Goal: Task Accomplishment & Management: Complete application form

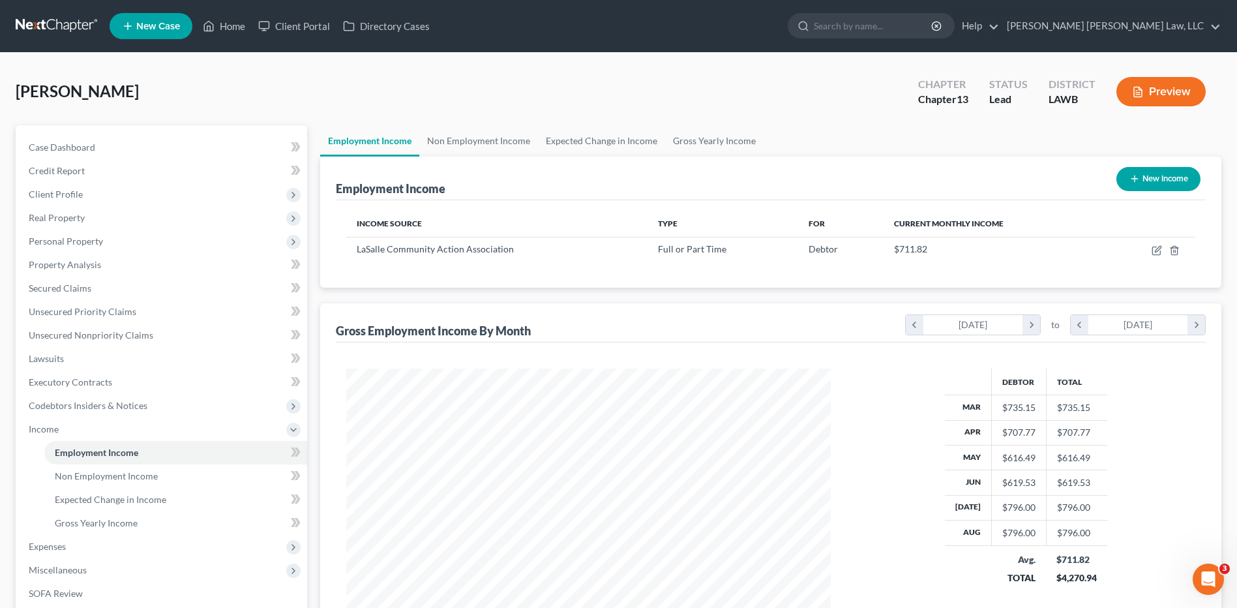
scroll to position [242, 510]
drag, startPoint x: 44, startPoint y: 18, endPoint x: 29, endPoint y: 38, distance: 25.0
click at [44, 18] on link at bounding box center [57, 25] width 83 height 23
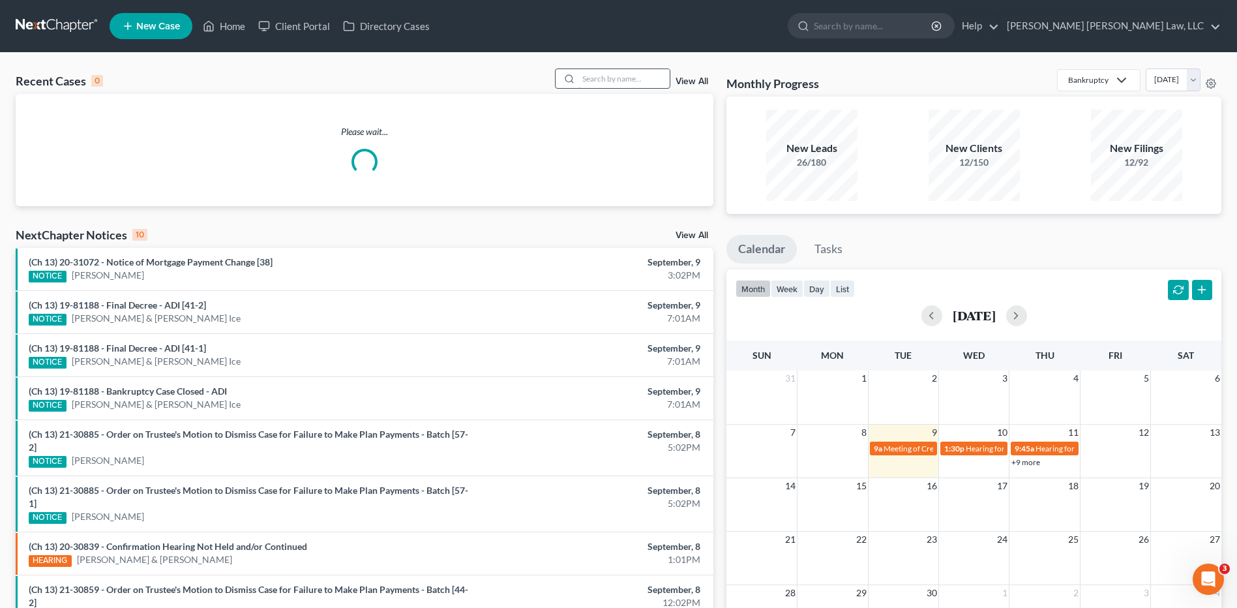
click at [606, 78] on input "search" at bounding box center [623, 78] width 91 height 19
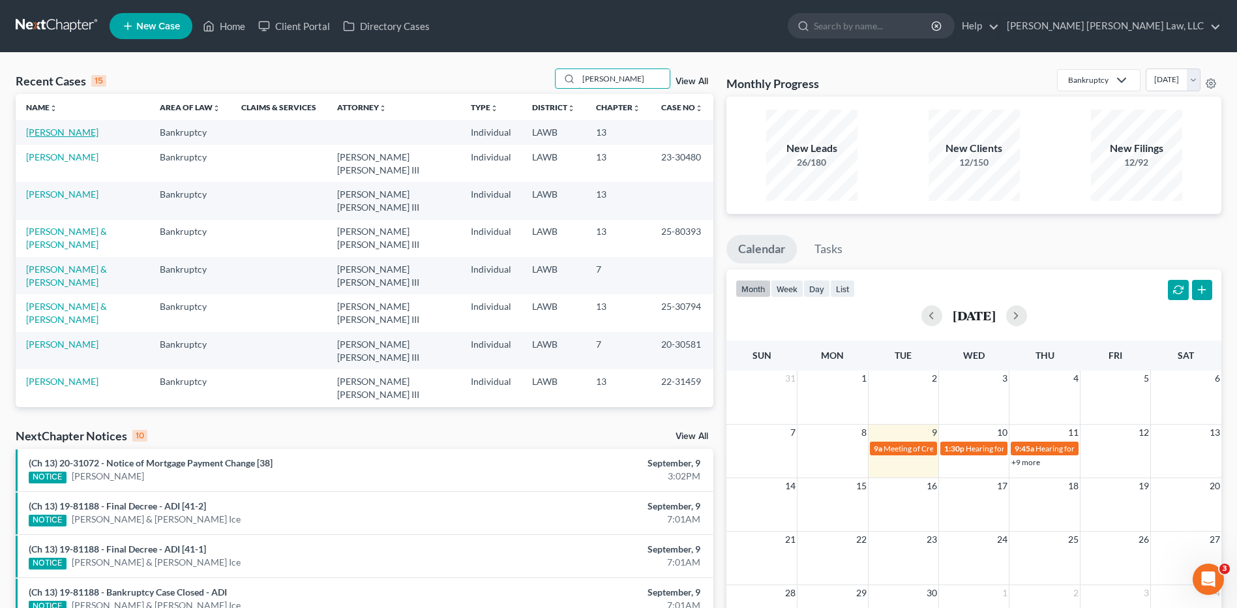
type input "johnson"
click at [56, 133] on link "[PERSON_NAME]" at bounding box center [62, 131] width 72 height 11
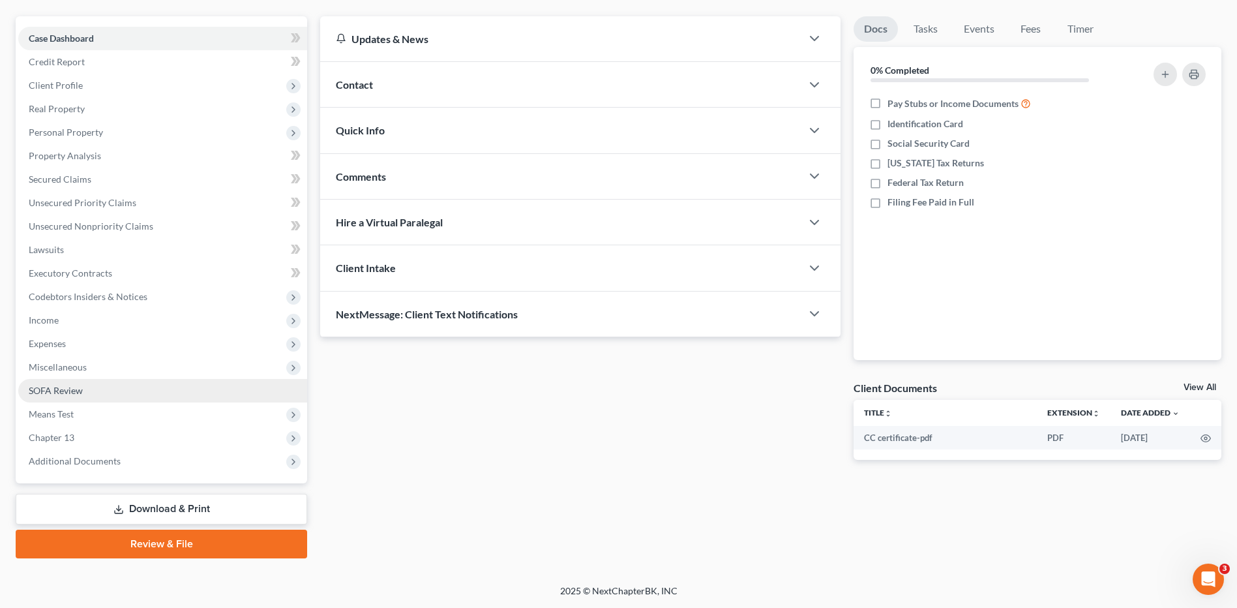
click at [71, 387] on span "SOFA Review" at bounding box center [56, 390] width 54 height 11
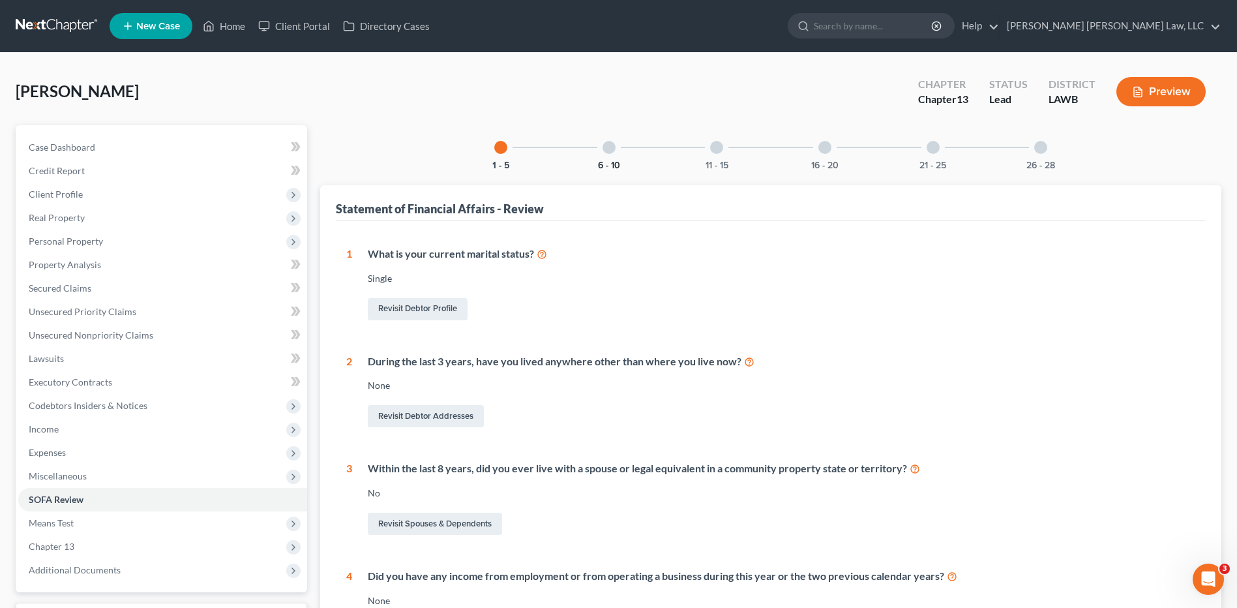
click at [600, 161] on button "6 - 10" at bounding box center [609, 165] width 22 height 9
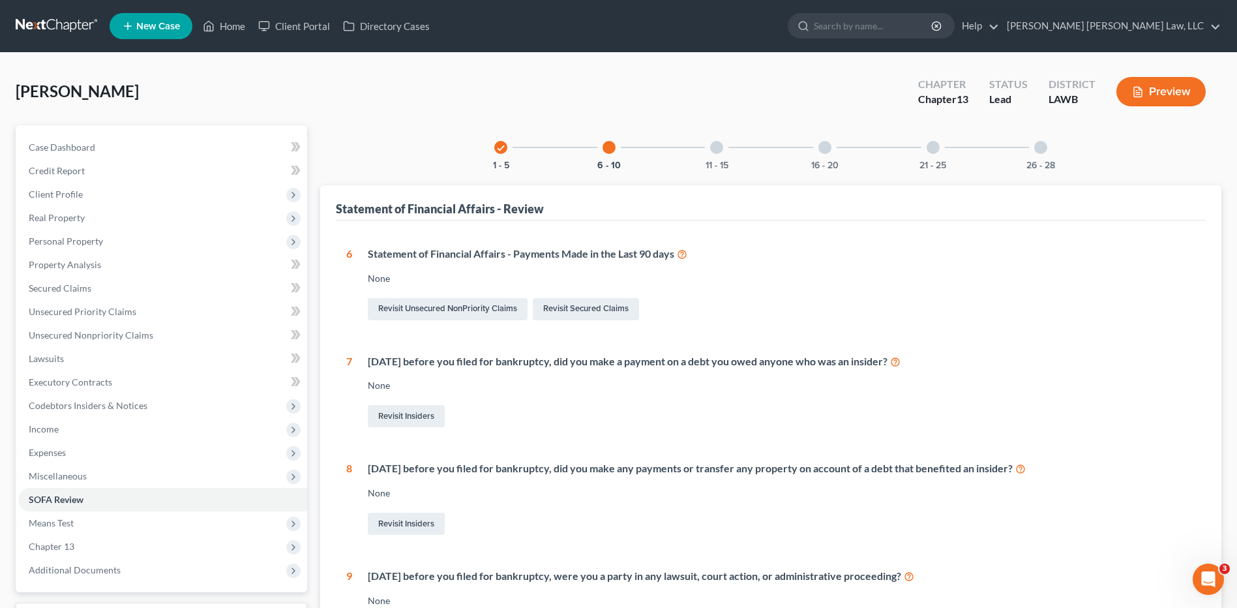
click at [718, 153] on div at bounding box center [716, 147] width 13 height 13
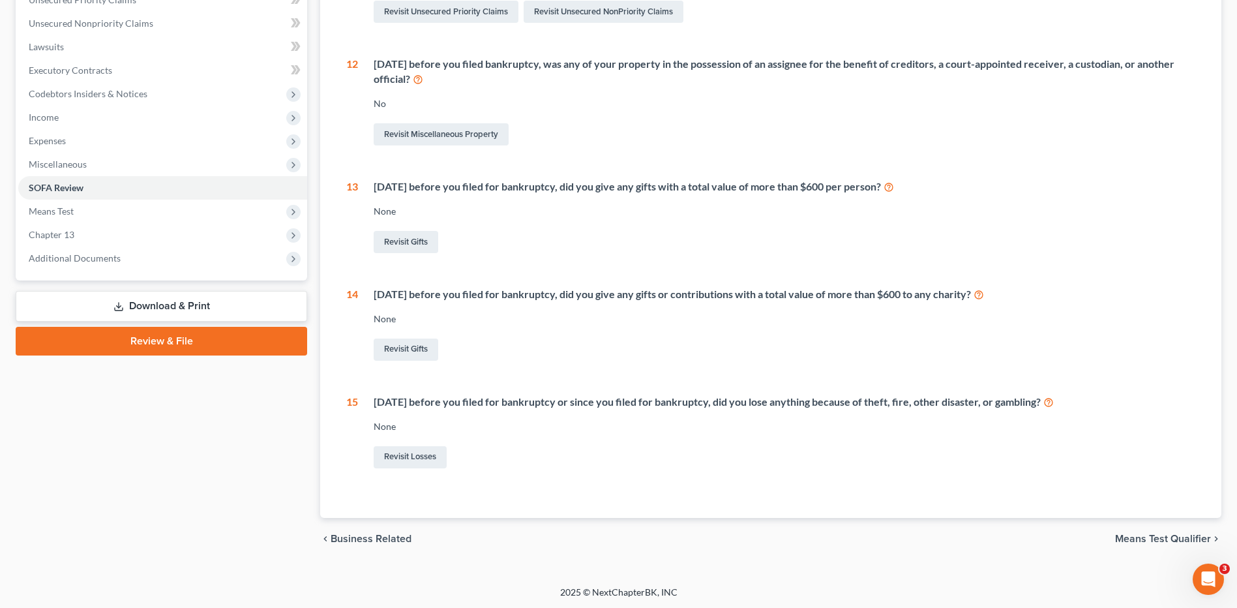
scroll to position [313, 0]
click at [402, 462] on link "Revisit Losses" at bounding box center [410, 456] width 73 height 22
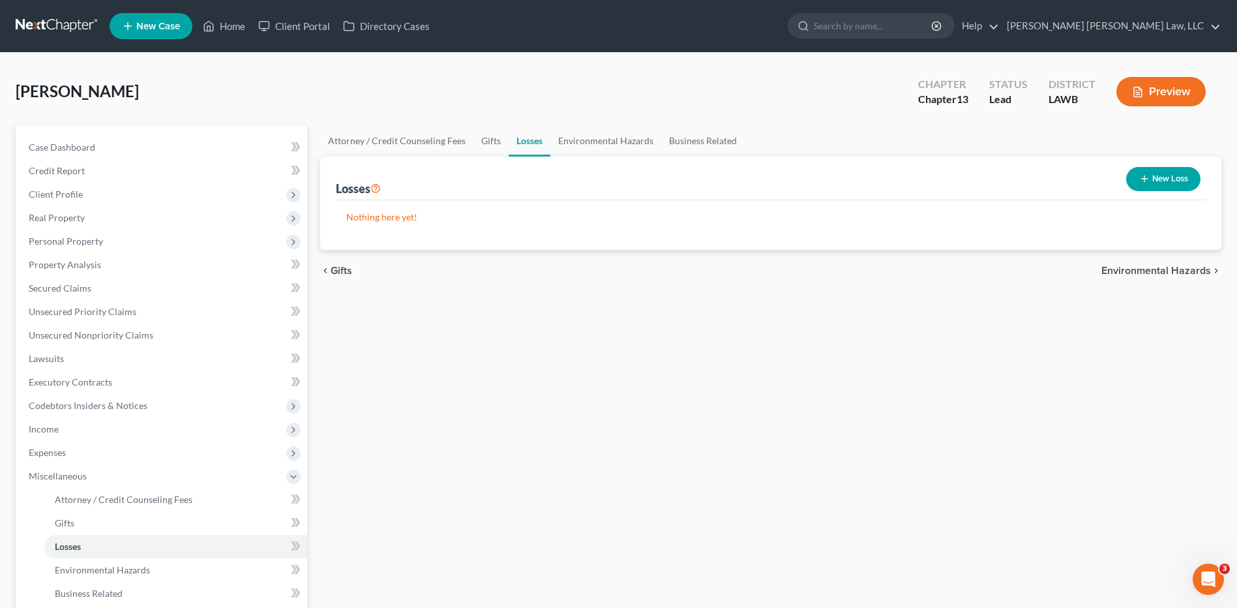
click at [1147, 180] on icon "button" at bounding box center [1144, 178] width 10 height 10
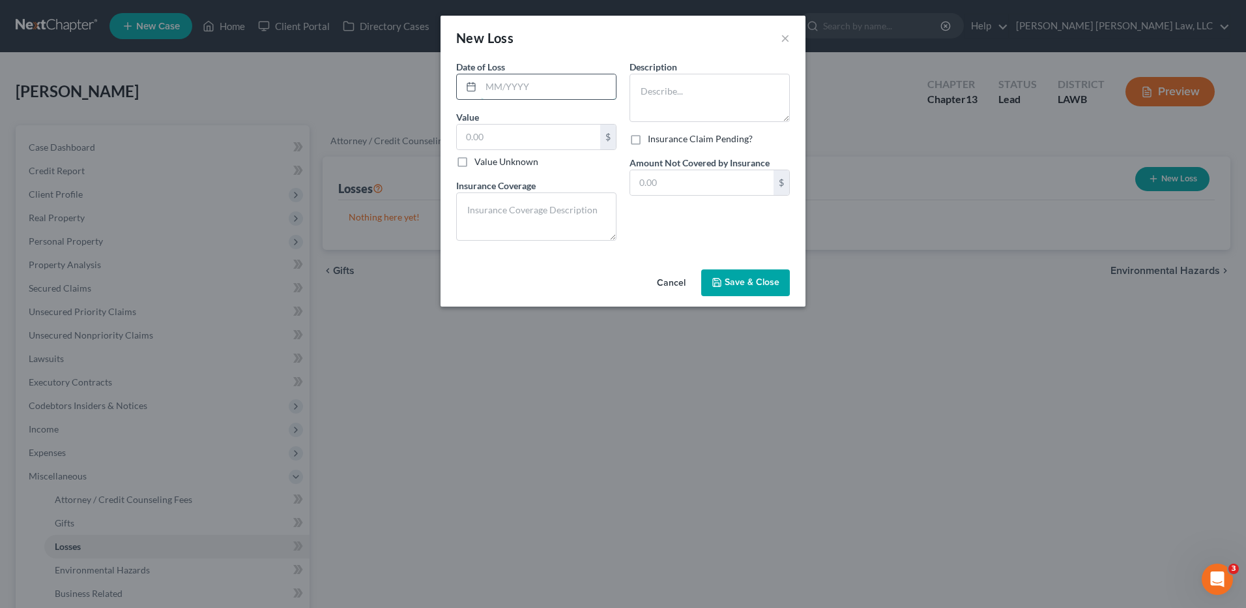
click at [486, 86] on input "text" at bounding box center [548, 86] width 135 height 25
type input "/"
type input "06/09/2025"
click at [475, 159] on label "Value Unknown" at bounding box center [507, 161] width 64 height 13
click at [480, 159] on input "Value Unknown" at bounding box center [484, 159] width 8 height 8
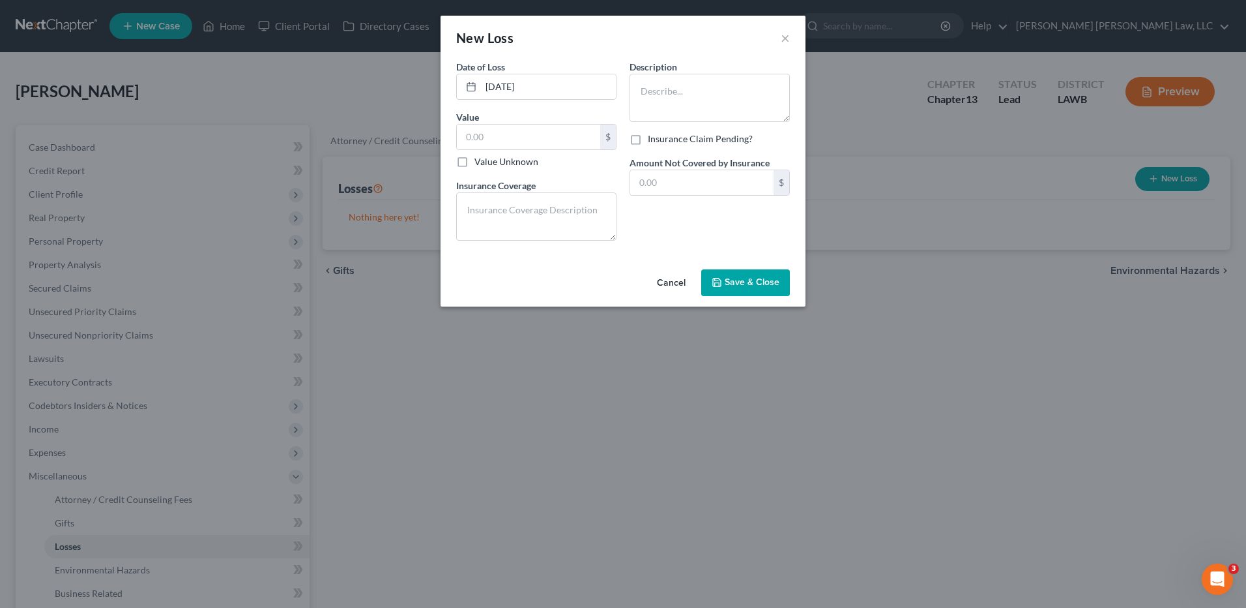
checkbox input "true"
type input "0.00"
click at [659, 82] on textarea at bounding box center [710, 98] width 160 height 48
type textarea "2008 Honda Civic"
click at [649, 186] on input "text" at bounding box center [701, 182] width 143 height 25
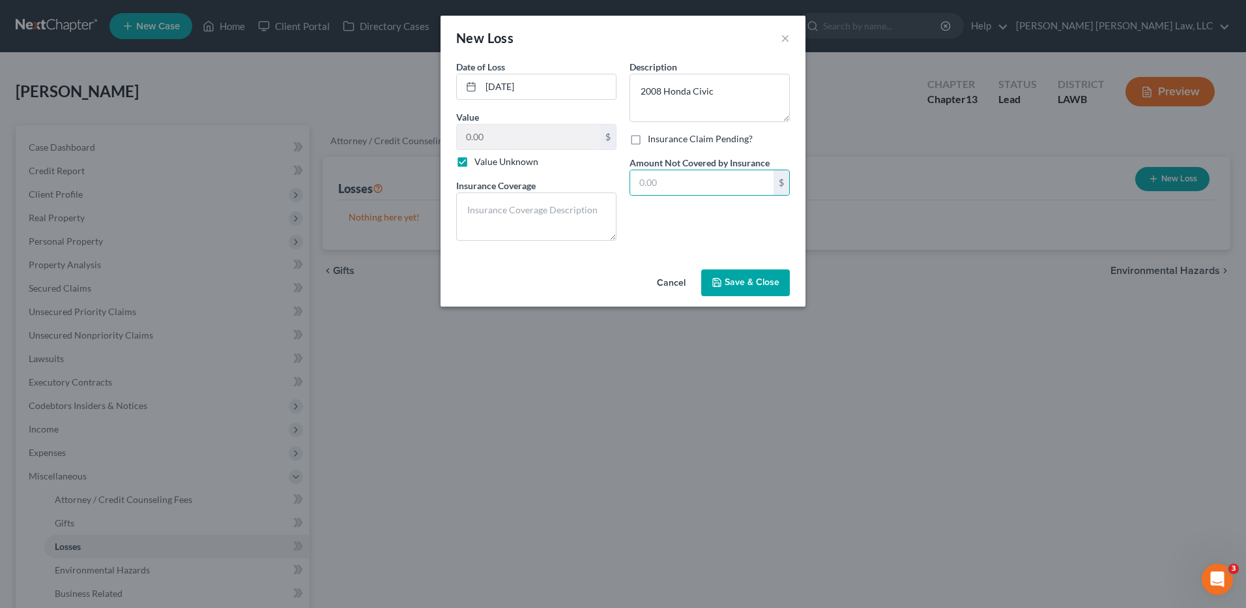
click at [737, 282] on span "Save & Close" at bounding box center [752, 282] width 55 height 11
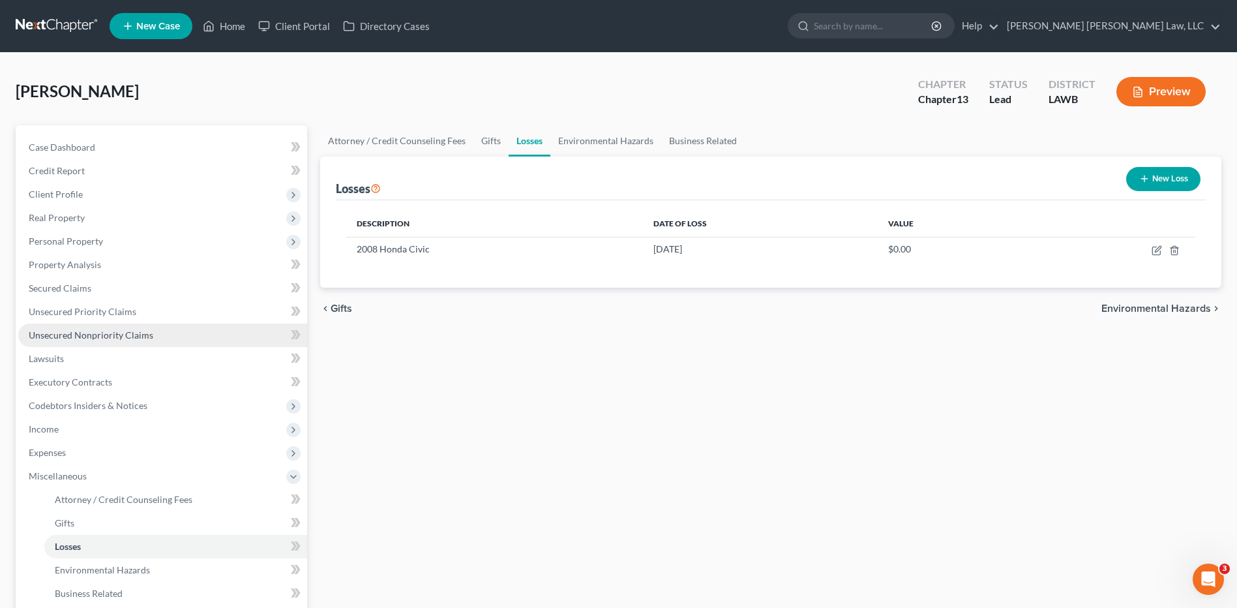
click at [81, 334] on span "Unsecured Nonpriority Claims" at bounding box center [91, 334] width 125 height 11
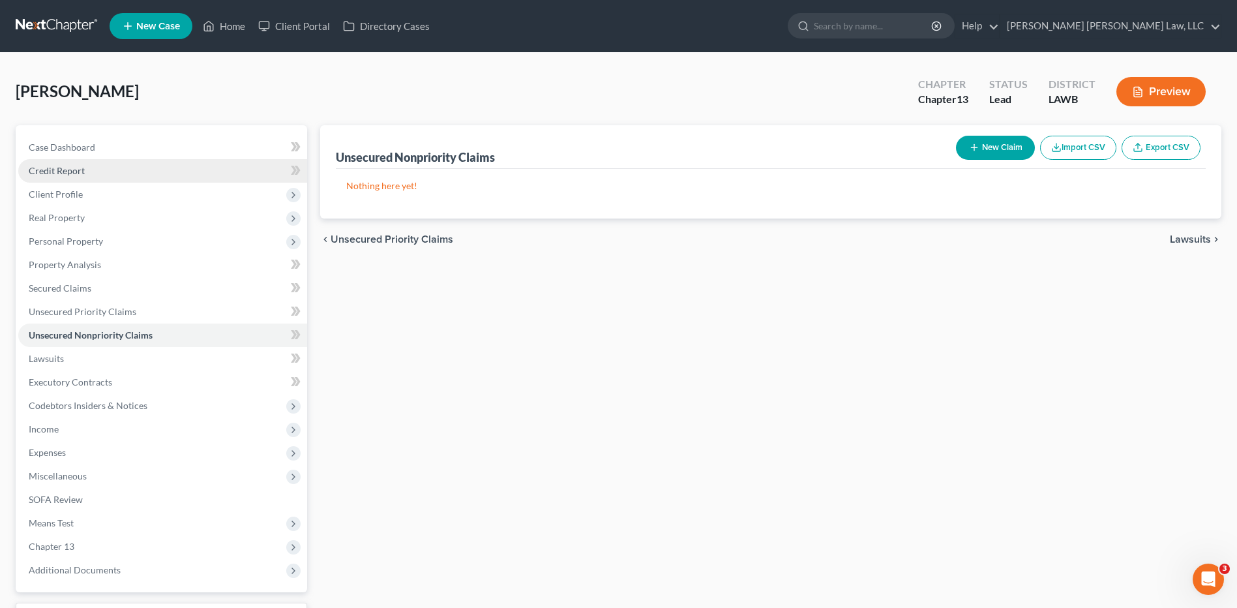
click at [56, 166] on span "Credit Report" at bounding box center [57, 170] width 56 height 11
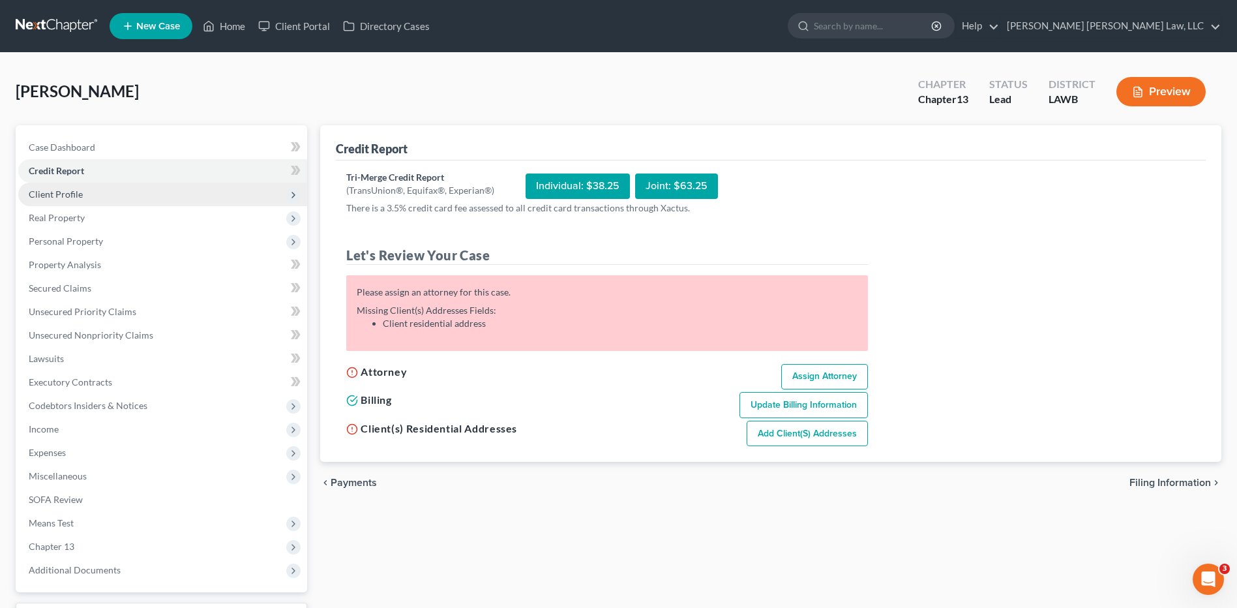
click at [57, 201] on span "Client Profile" at bounding box center [162, 194] width 289 height 23
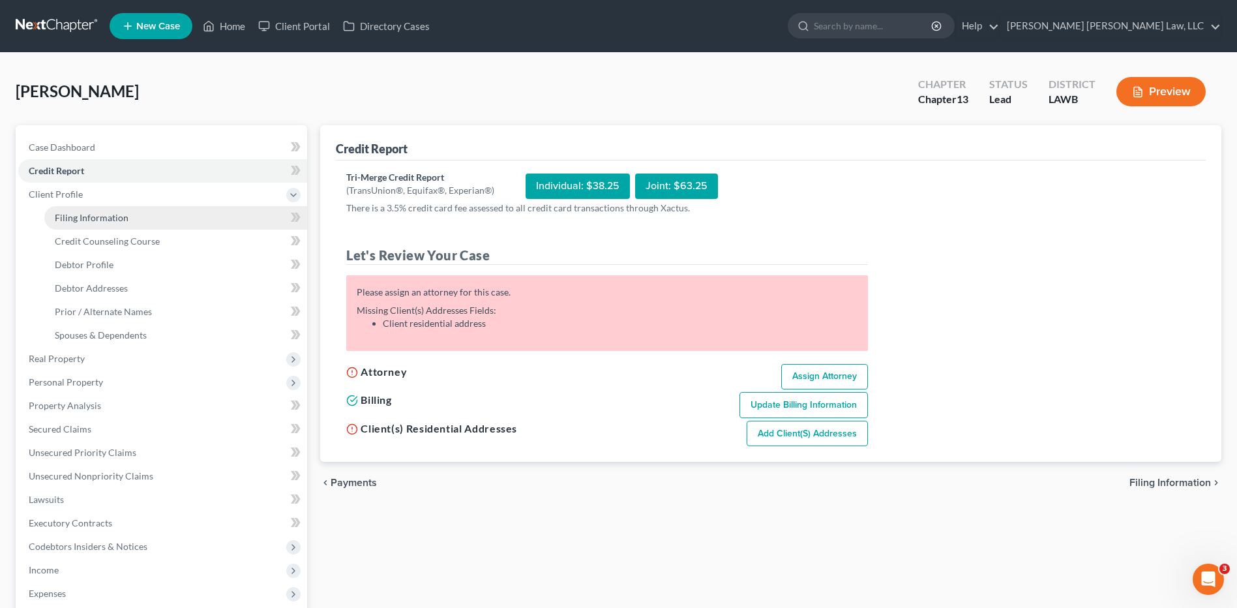
click at [80, 214] on span "Filing Information" at bounding box center [92, 217] width 74 height 11
select select "1"
select select "0"
select select "3"
select select "19"
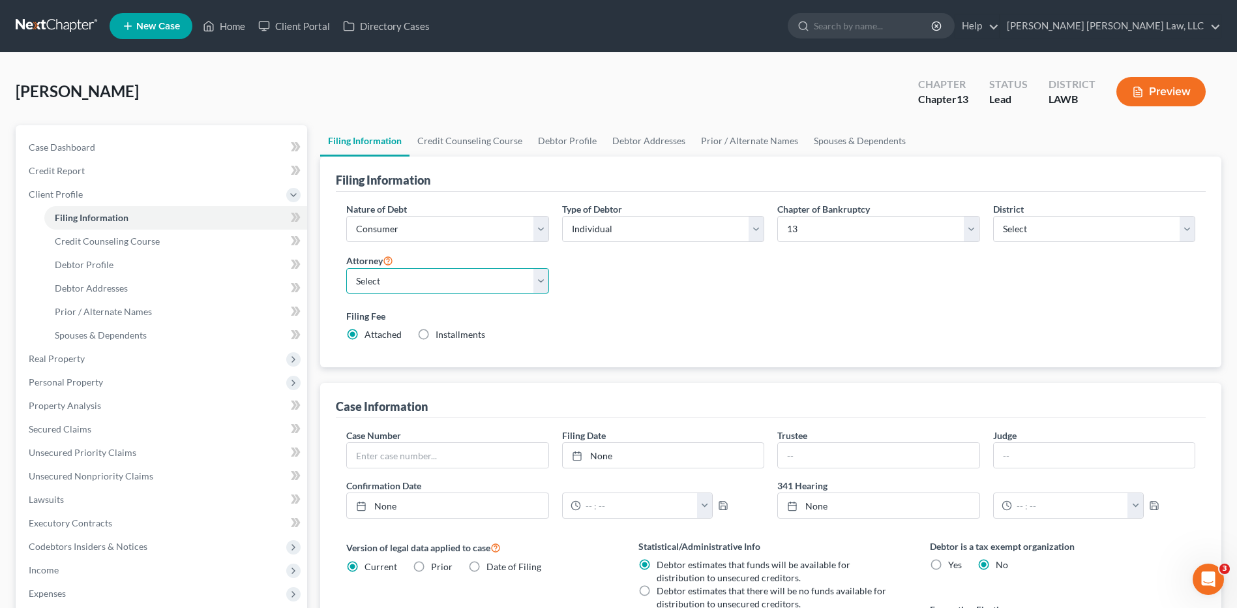
click at [359, 279] on select "Select E. Orum Young III - LAWB E. Orum Young III - LAMB E. Orum Young III - LA…" at bounding box center [447, 281] width 202 height 26
select select "0"
click at [346, 268] on select "Select E. Orum Young III - LAWB E. Orum Young III - LAMB E. Orum Young III - LA…" at bounding box center [447, 281] width 202 height 26
click at [468, 141] on link "Credit Counseling Course" at bounding box center [469, 140] width 121 height 31
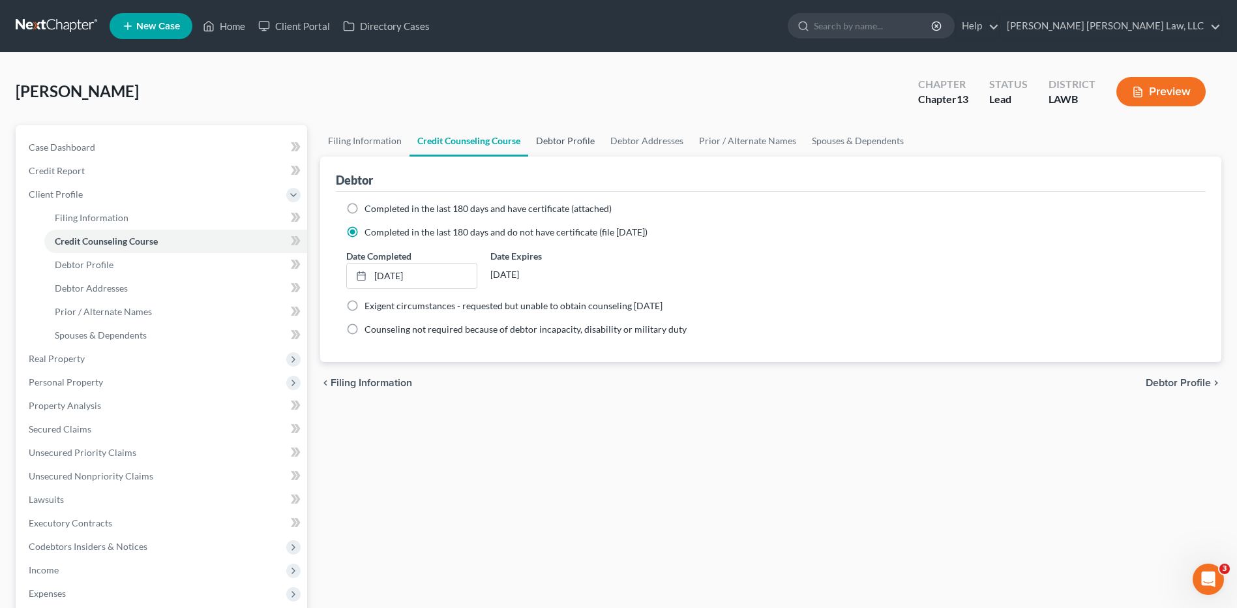
click at [566, 141] on link "Debtor Profile" at bounding box center [565, 140] width 74 height 31
select select "0"
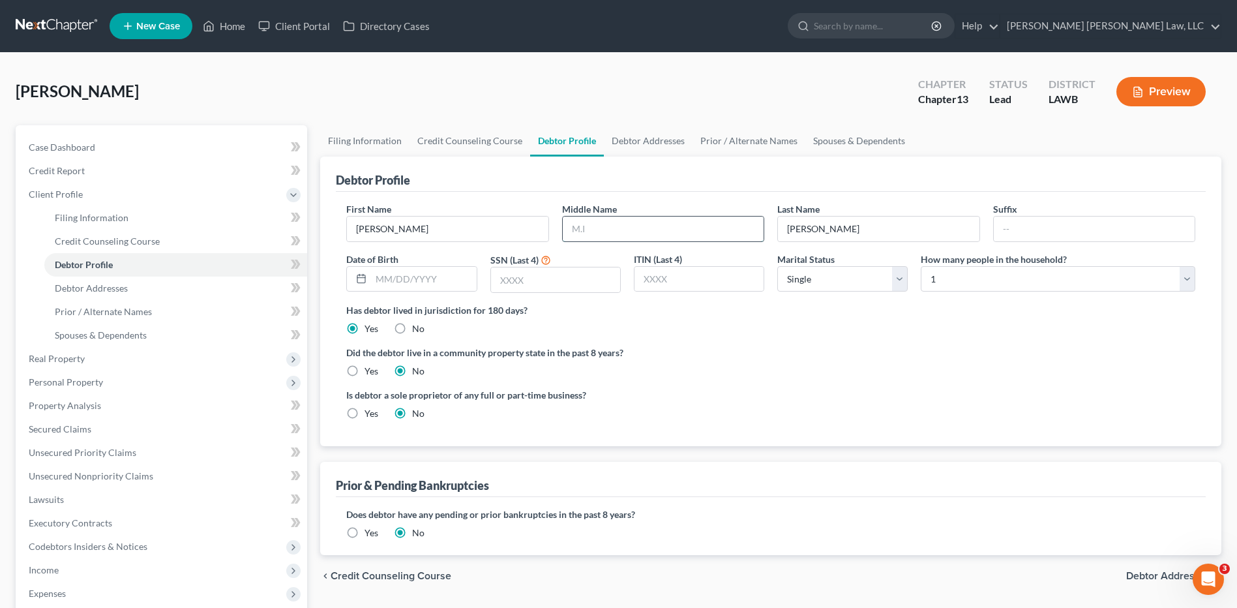
click at [624, 227] on input "text" at bounding box center [663, 228] width 201 height 25
drag, startPoint x: 589, startPoint y: 241, endPoint x: 586, endPoint y: 232, distance: 9.7
click at [589, 241] on div at bounding box center [663, 229] width 202 height 26
click at [586, 232] on input "text" at bounding box center [663, 228] width 201 height 25
type input "Denise"
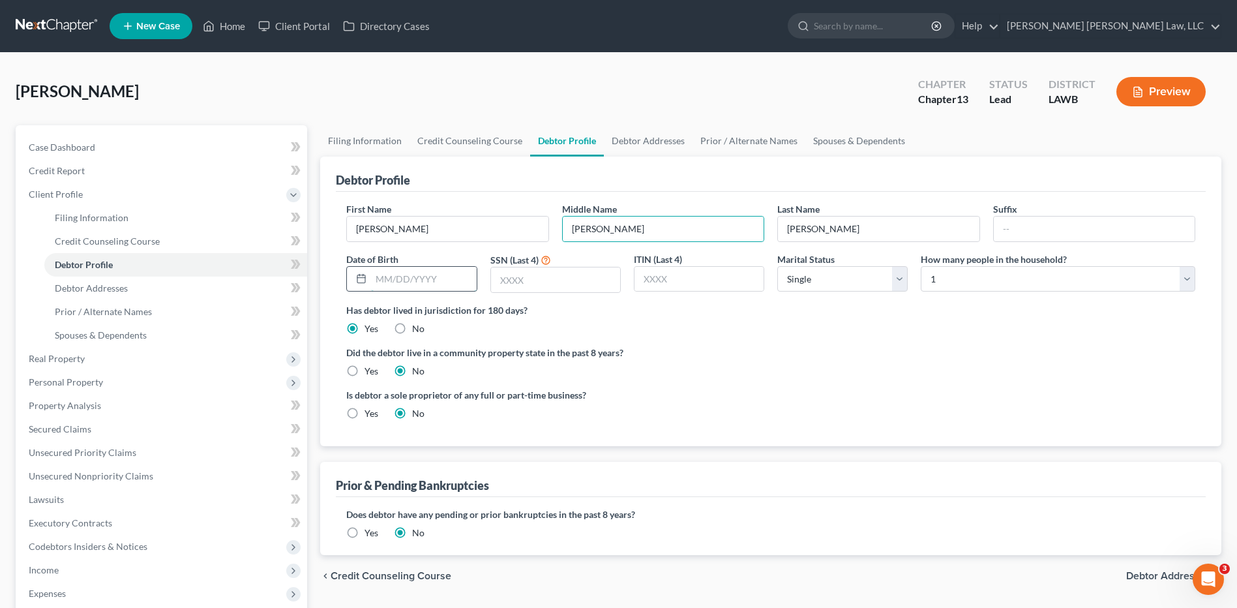
click at [381, 273] on input "text" at bounding box center [423, 279] width 105 height 25
type input "09/07/1986"
type input "2929"
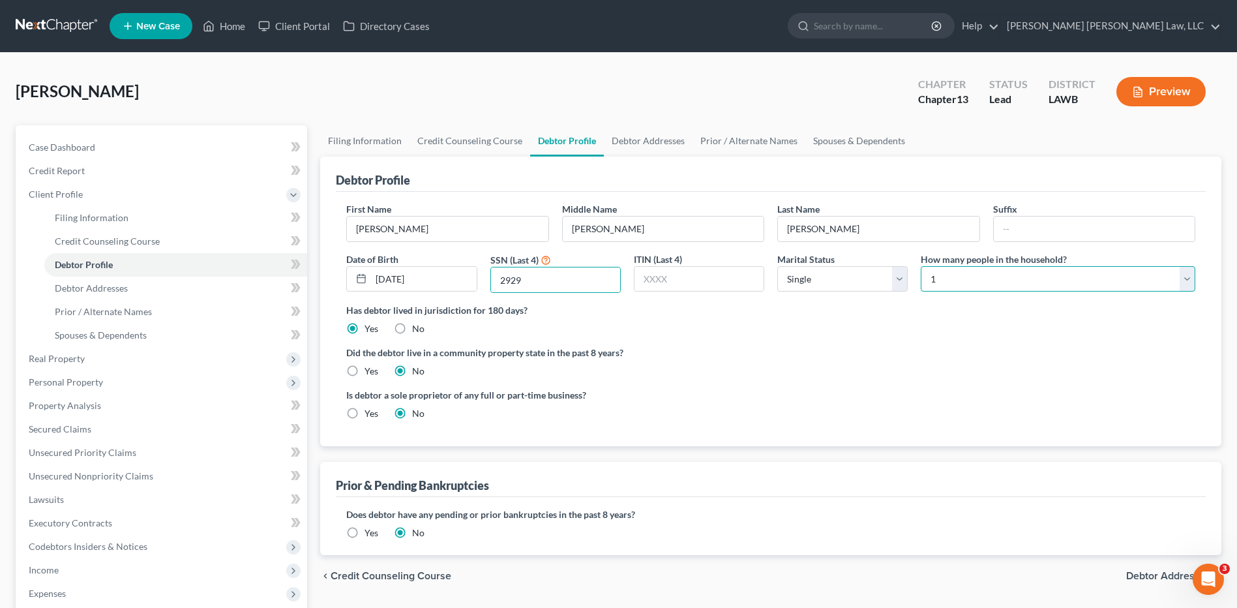
click at [939, 278] on select "Select 1 2 3 4 5 6 7 8 9 10 11 12 13 14 15 16 17 18 19 20" at bounding box center [1058, 279] width 274 height 26
select select "4"
click at [921, 266] on select "Select 1 2 3 4 5 6 7 8 9 10 11 12 13 14 15 16 17 18 19 20" at bounding box center [1058, 279] width 274 height 26
click at [364, 370] on label "Yes" at bounding box center [371, 370] width 14 height 13
click at [370, 370] on input "Yes" at bounding box center [374, 368] width 8 height 8
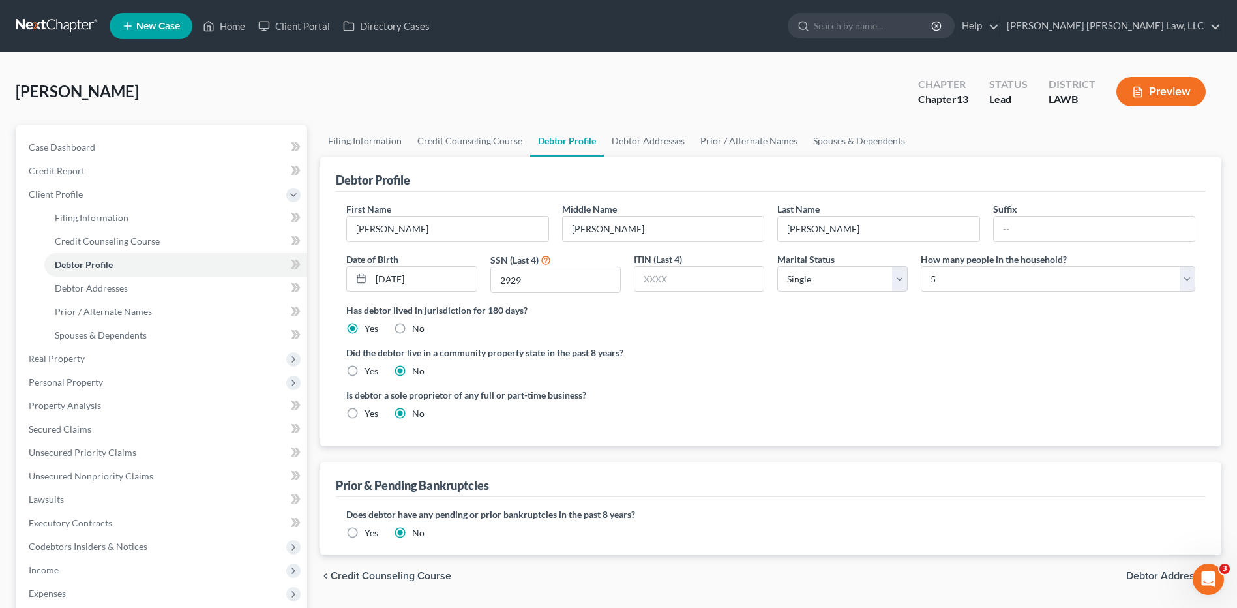
radio input "true"
radio input "false"
click at [655, 140] on link "Debtor Addresses" at bounding box center [648, 140] width 89 height 31
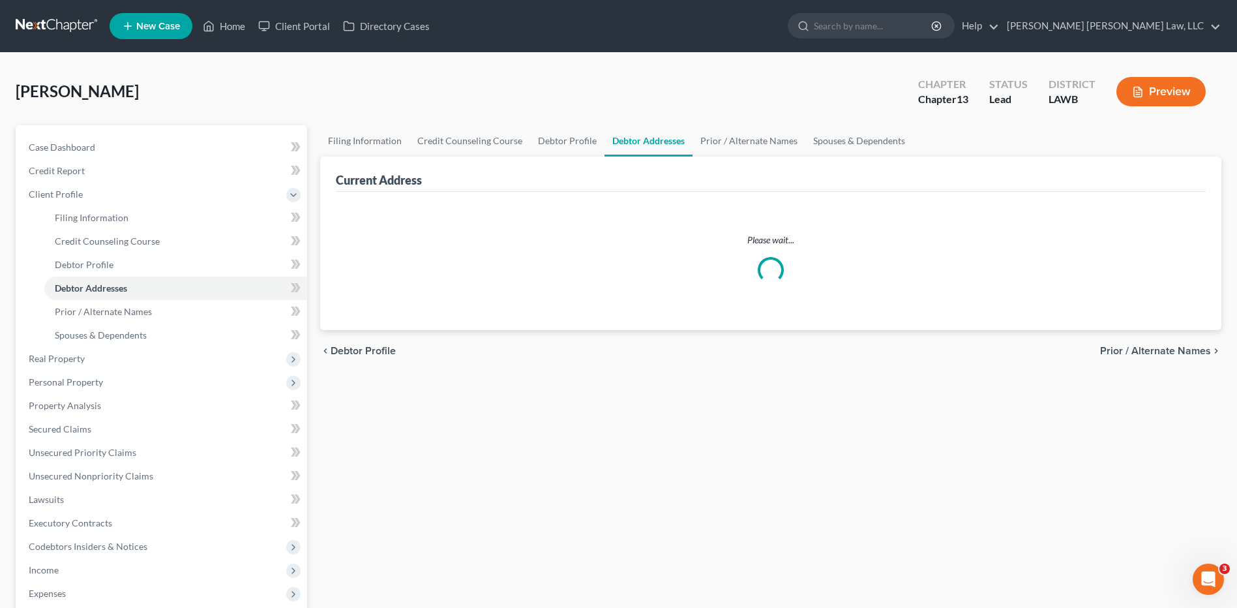
select select "0"
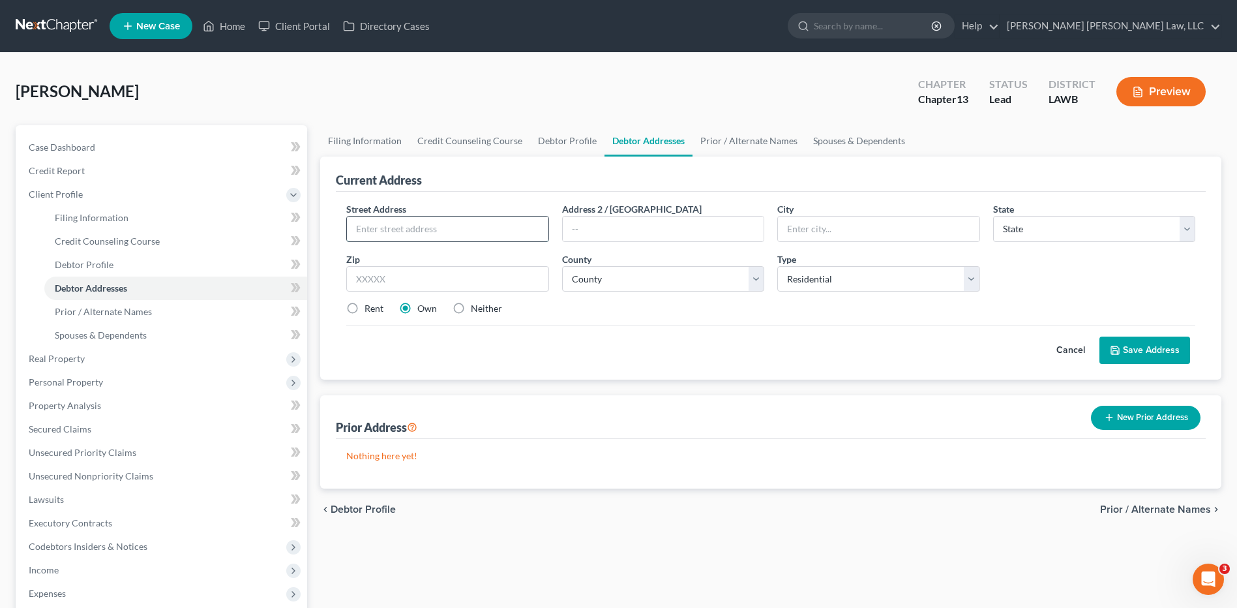
click at [443, 216] on input "text" at bounding box center [447, 228] width 201 height 25
click at [493, 228] on input "text" at bounding box center [447, 228] width 201 height 25
click at [493, 229] on input "text" at bounding box center [447, 228] width 201 height 25
click at [491, 364] on div "Street Address * Address 2 / PO Box City * State * State AL AK AR AZ CA CO CT D…" at bounding box center [771, 286] width 870 height 188
click at [401, 233] on input "text" at bounding box center [447, 228] width 201 height 25
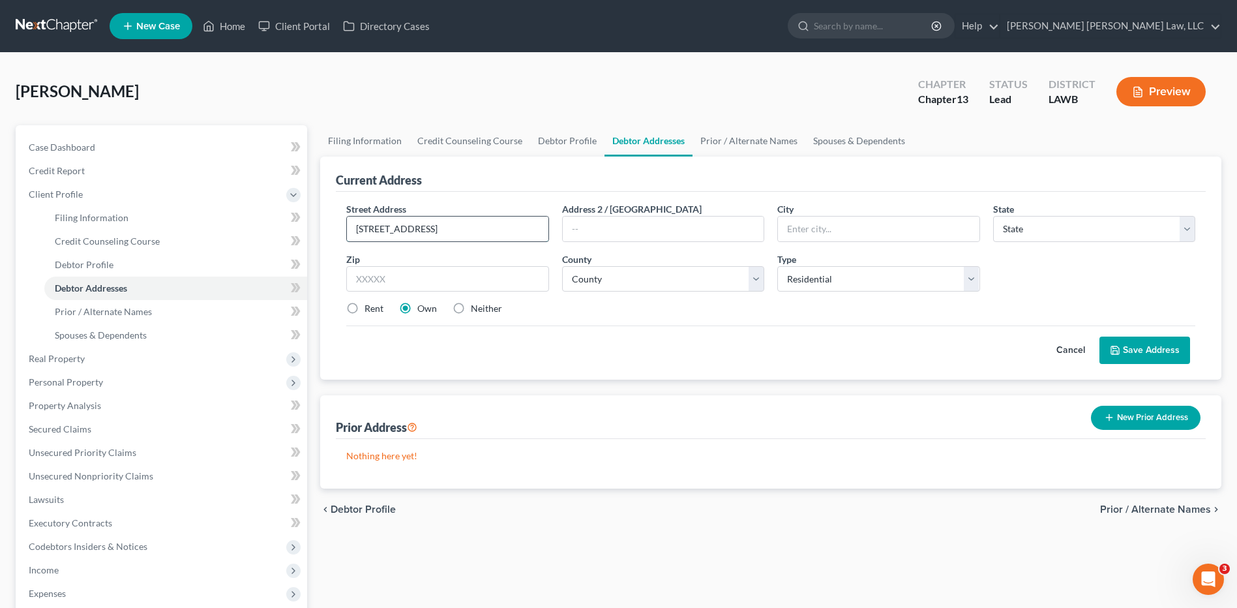
type input "600 South 13th Street"
type input "71202"
type input "Monroe"
select select "19"
click at [570, 270] on select "County" at bounding box center [663, 279] width 202 height 26
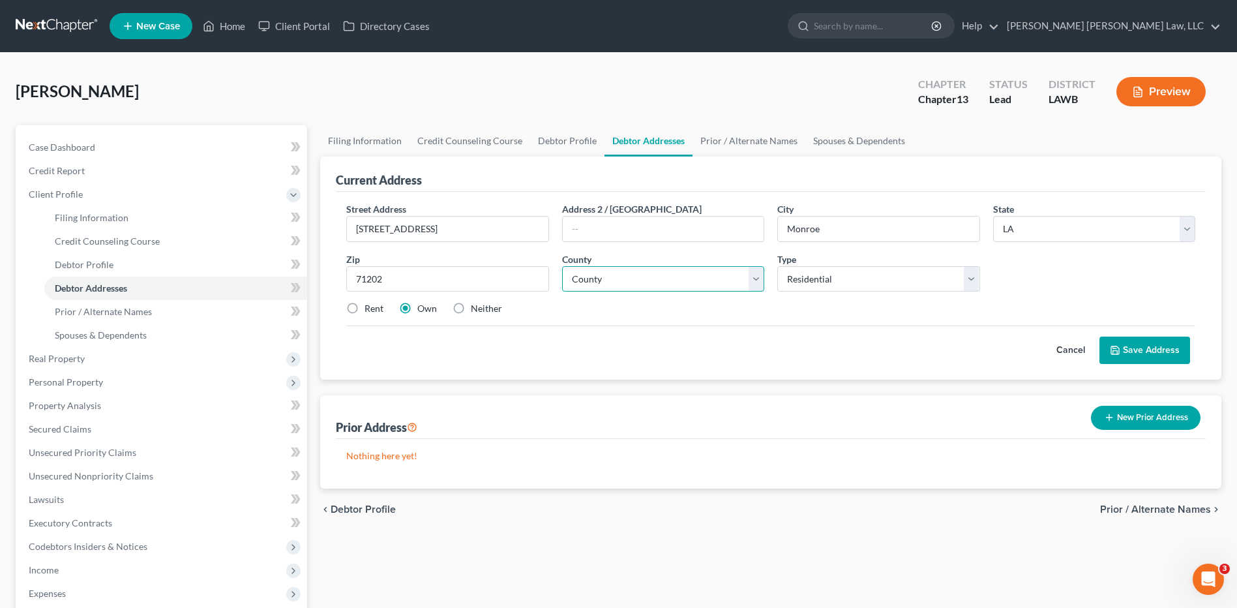
click at [582, 278] on select "County Acadia Allen Ascension Assumption Avoyelles Beauregard Bienville Bossier…" at bounding box center [663, 279] width 202 height 26
drag, startPoint x: 607, startPoint y: 319, endPoint x: 596, endPoint y: 281, distance: 40.0
click at [606, 320] on div "Street Address * 600 South 13th Street Address 2 / PO Box City * Monroe State *…" at bounding box center [771, 264] width 862 height 124
click at [593, 274] on select "County Acadia Allen Ascension Assumption Avoyelles Beauregard Bienville Bossier…" at bounding box center [663, 279] width 202 height 26
select select "36"
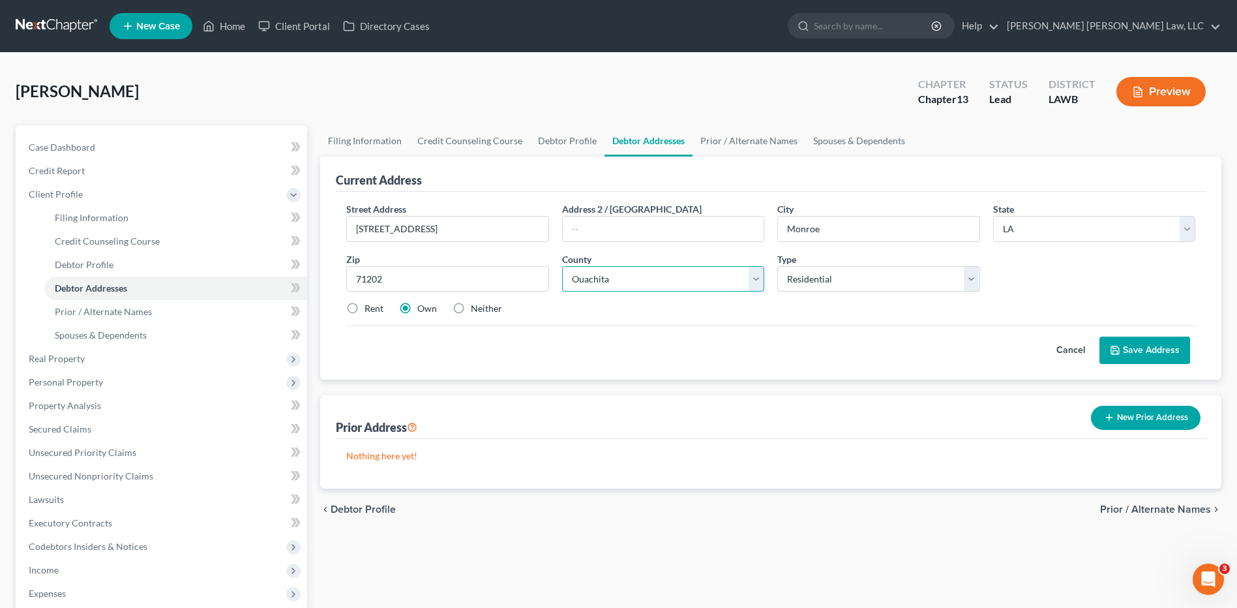
click at [562, 266] on select "County Acadia Allen Ascension Assumption Avoyelles Beauregard Bienville Bossier…" at bounding box center [663, 279] width 202 height 26
click at [364, 306] on label "Rent" at bounding box center [373, 308] width 19 height 13
click at [370, 306] on input "Rent" at bounding box center [374, 306] width 8 height 8
radio input "true"
click at [1117, 352] on polyline at bounding box center [1115, 352] width 5 height 3
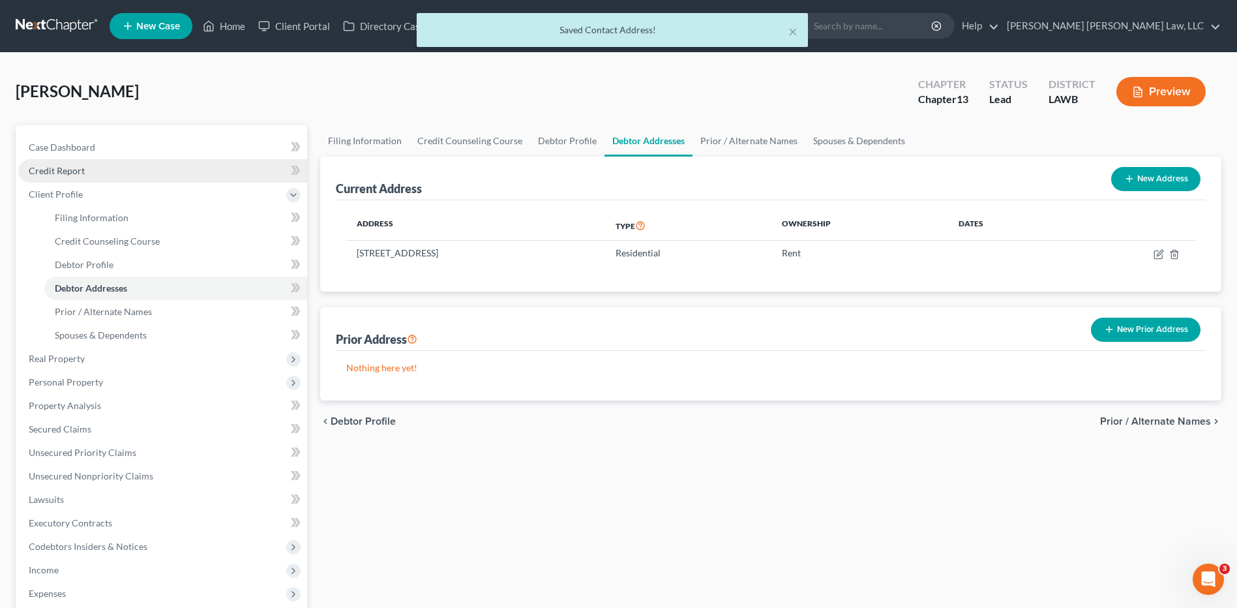
click at [61, 171] on span "Credit Report" at bounding box center [57, 170] width 56 height 11
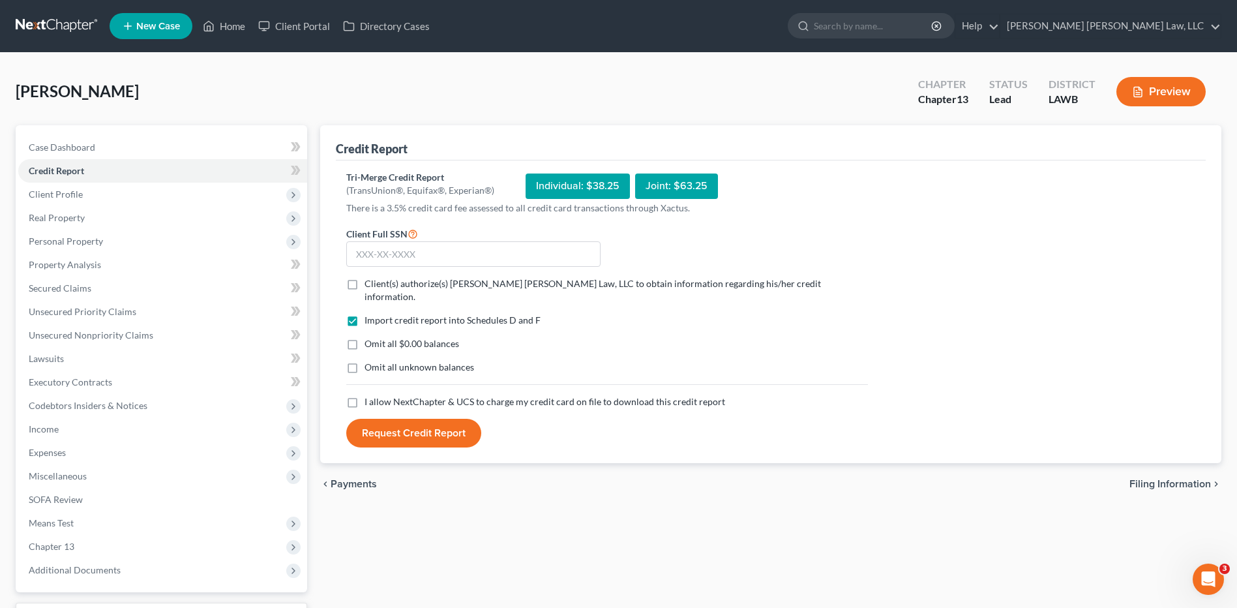
click at [364, 283] on label "Client(s) authorize(s) E. Orum Young Law, LLC to obtain information regarding h…" at bounding box center [615, 290] width 503 height 26
click at [370, 283] on input "Client(s) authorize(s) E. Orum Young Law, LLC to obtain information regarding h…" at bounding box center [374, 281] width 8 height 8
checkbox input "true"
click at [359, 321] on div "Import credit report into Schedules D and F Omit all $0.00 balances Omit all un…" at bounding box center [607, 354] width 535 height 81
click at [364, 337] on label "Omit all $0.00 balances" at bounding box center [411, 343] width 95 height 13
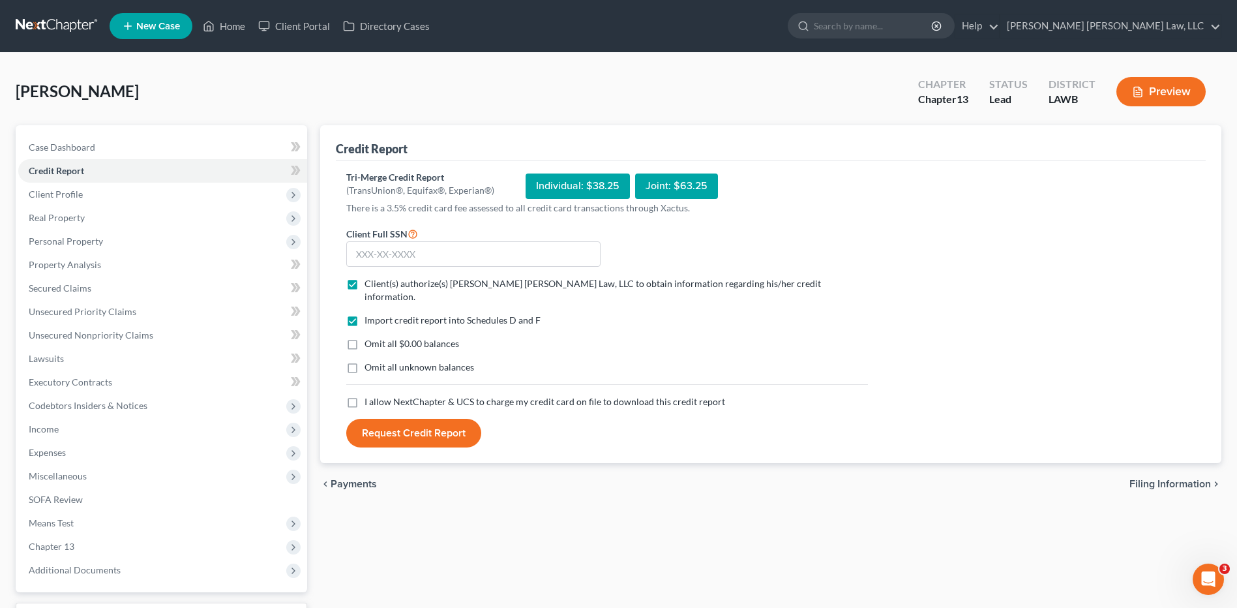
click at [370, 337] on input "Omit all $0.00 balances" at bounding box center [374, 341] width 8 height 8
checkbox input "true"
click at [364, 361] on label "Omit all unknown balances" at bounding box center [419, 367] width 110 height 13
click at [370, 361] on input "Omit all unknown balances" at bounding box center [374, 365] width 8 height 8
checkbox input "true"
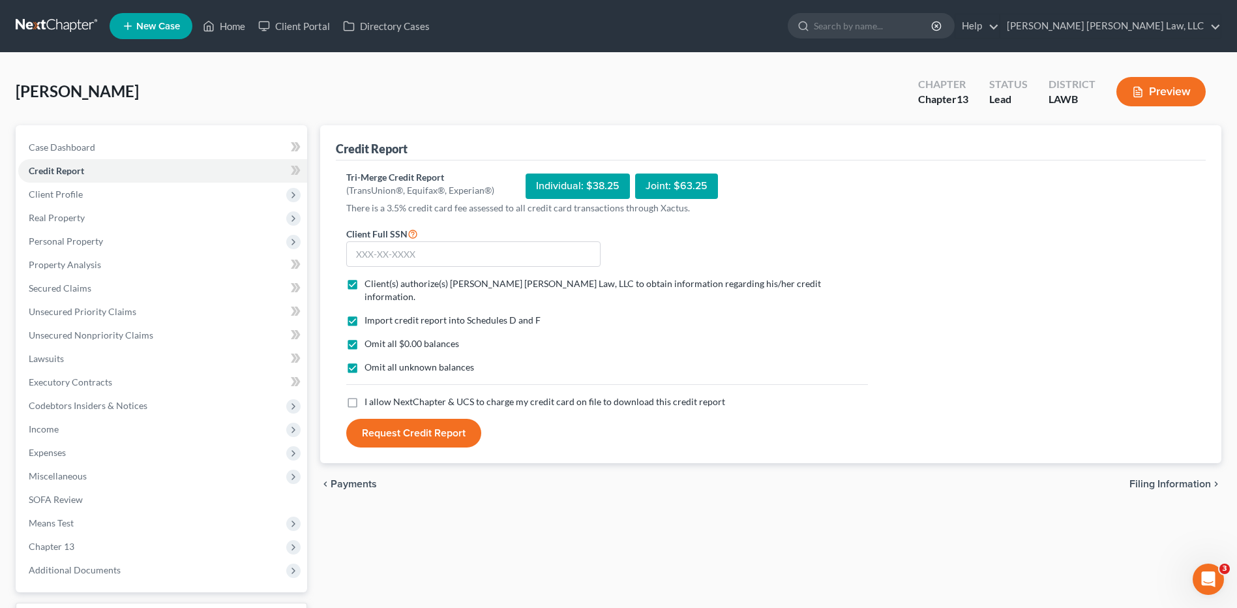
click at [364, 395] on label "I allow NextChapter & UCS to charge my credit card on file to download this cre…" at bounding box center [544, 401] width 361 height 13
click at [370, 395] on input "I allow NextChapter & UCS to charge my credit card on file to download this cre…" at bounding box center [374, 399] width 8 height 8
checkbox input "true"
click at [374, 250] on input "text" at bounding box center [473, 254] width 254 height 26
type input "439-61-2929"
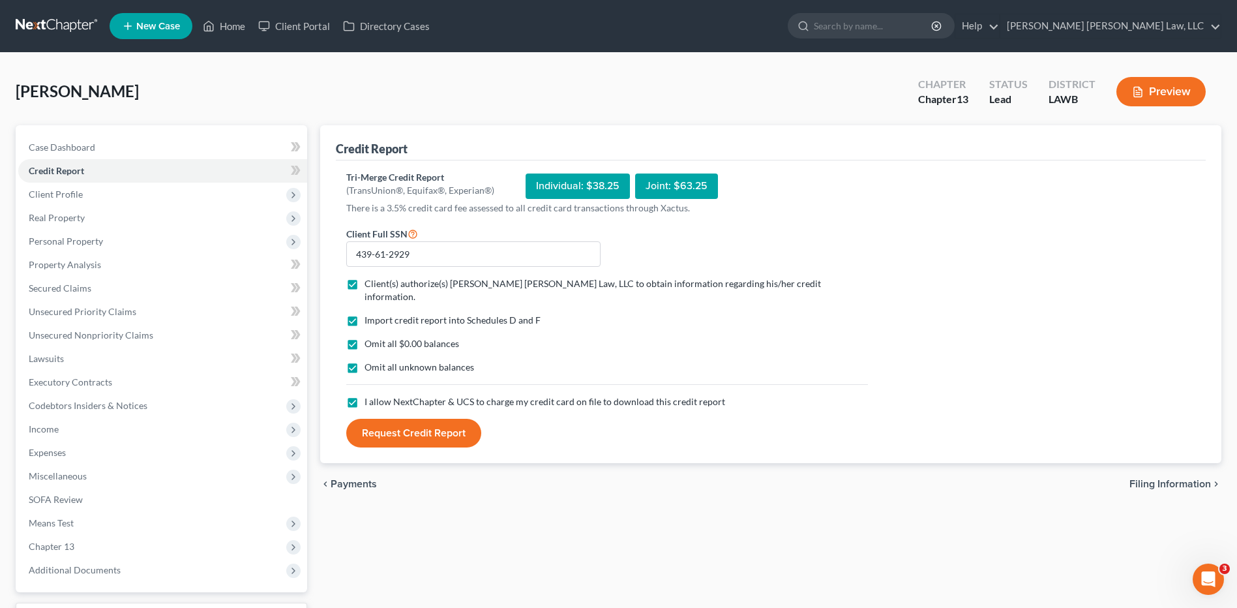
click at [411, 419] on button "Request Credit Report" at bounding box center [413, 433] width 135 height 29
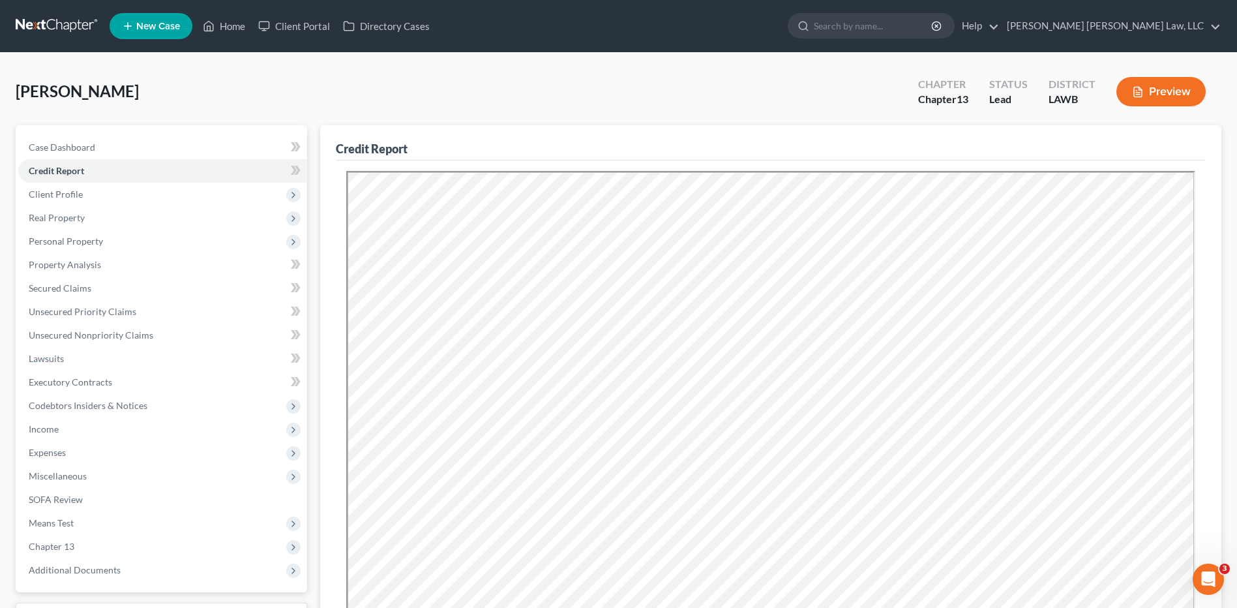
click at [34, 26] on link at bounding box center [57, 25] width 83 height 23
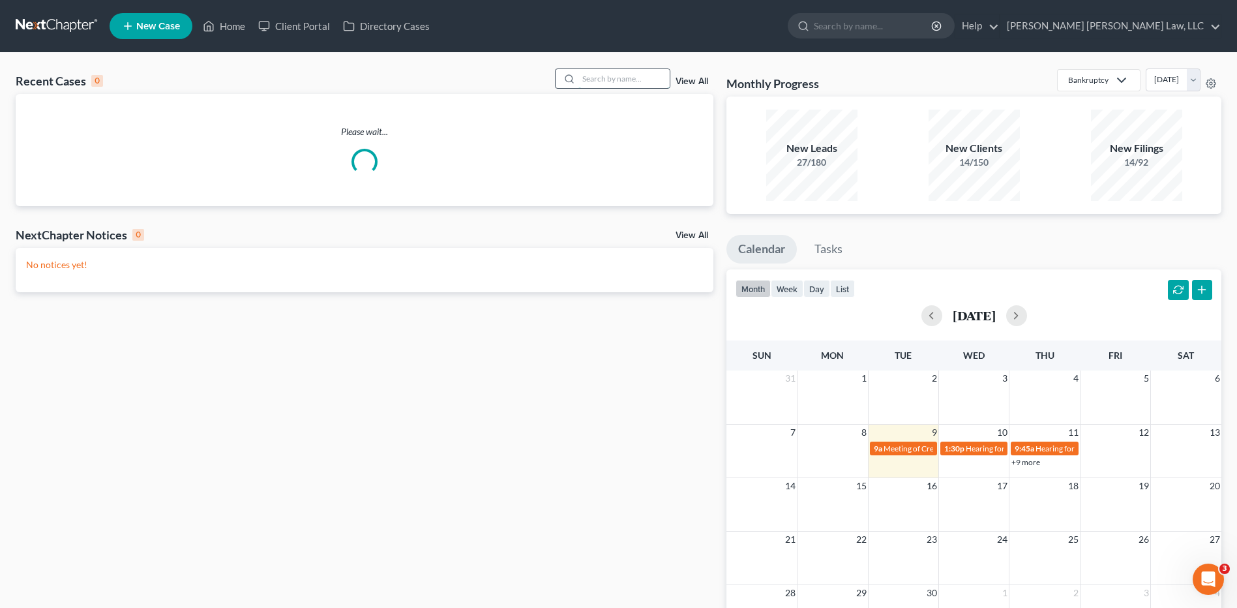
click at [616, 77] on input "search" at bounding box center [623, 78] width 91 height 19
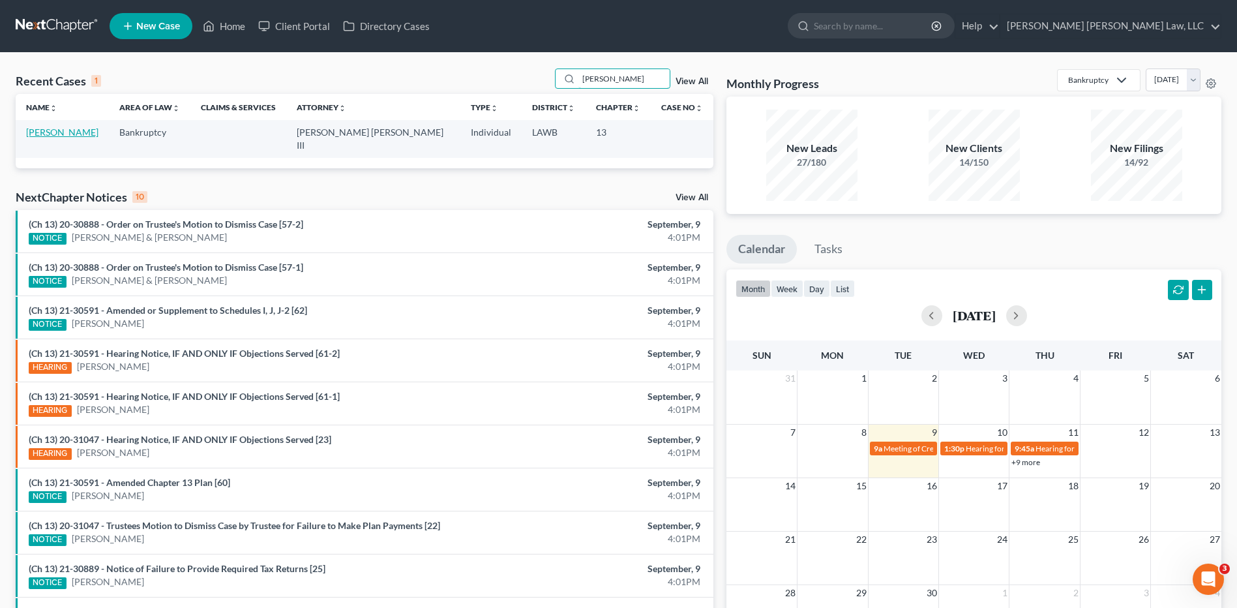
type input "Folden"
click at [60, 128] on link "Folden, Benjamin" at bounding box center [62, 131] width 72 height 11
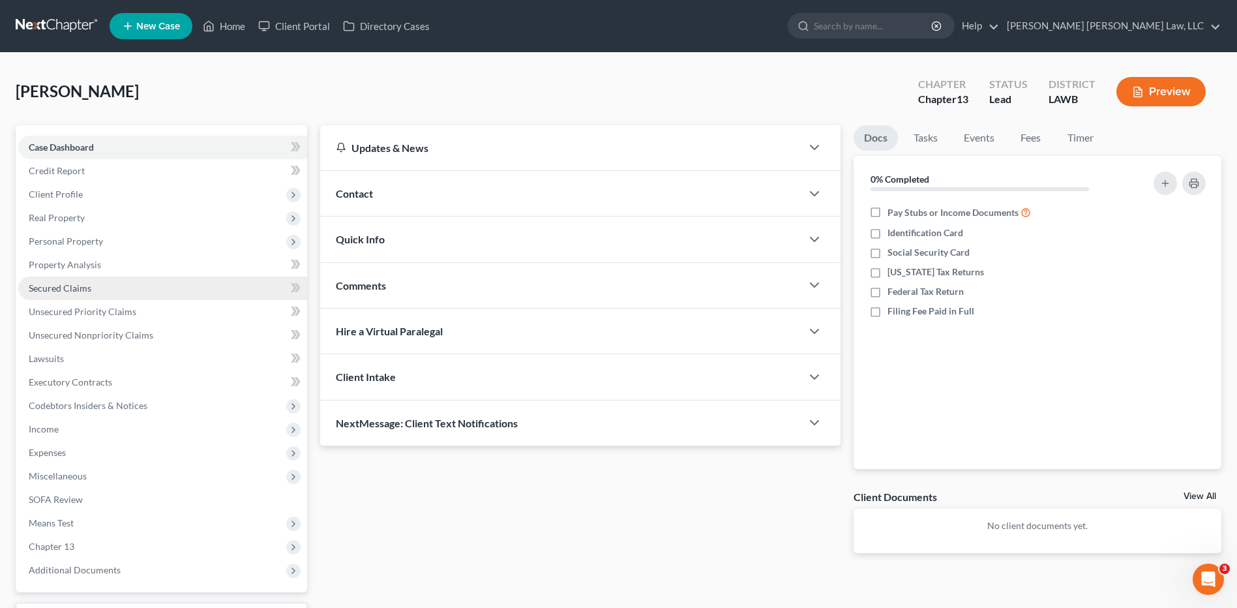
click at [44, 288] on span "Secured Claims" at bounding box center [60, 287] width 63 height 11
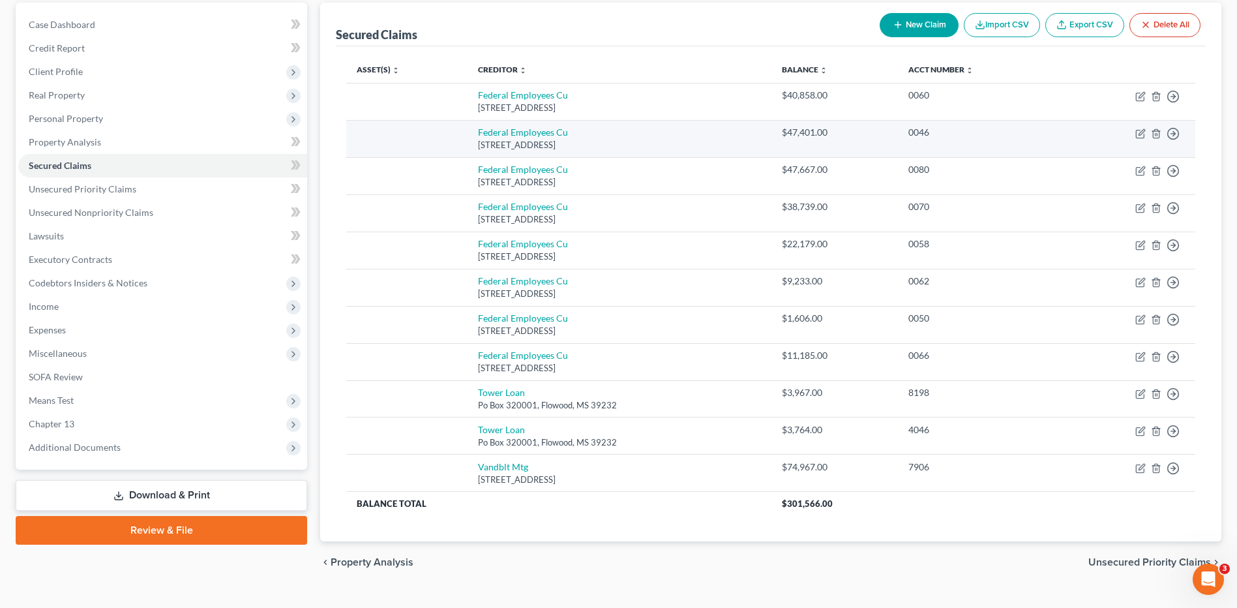
scroll to position [147, 0]
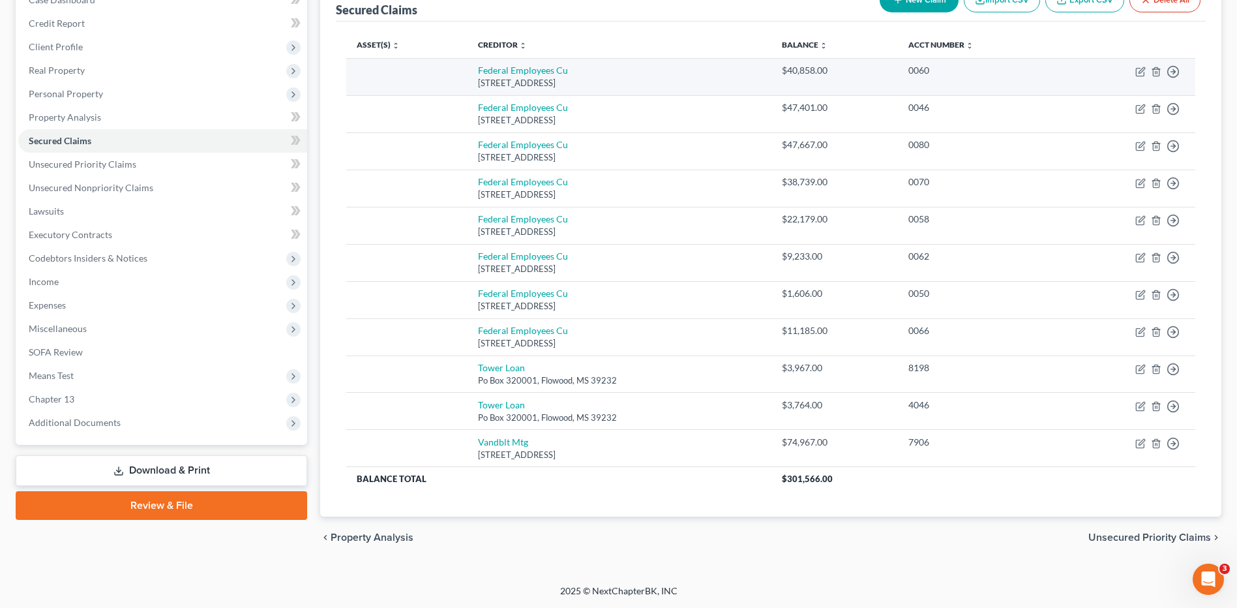
click at [438, 78] on td at bounding box center [406, 76] width 121 height 37
